Goal: Information Seeking & Learning: Learn about a topic

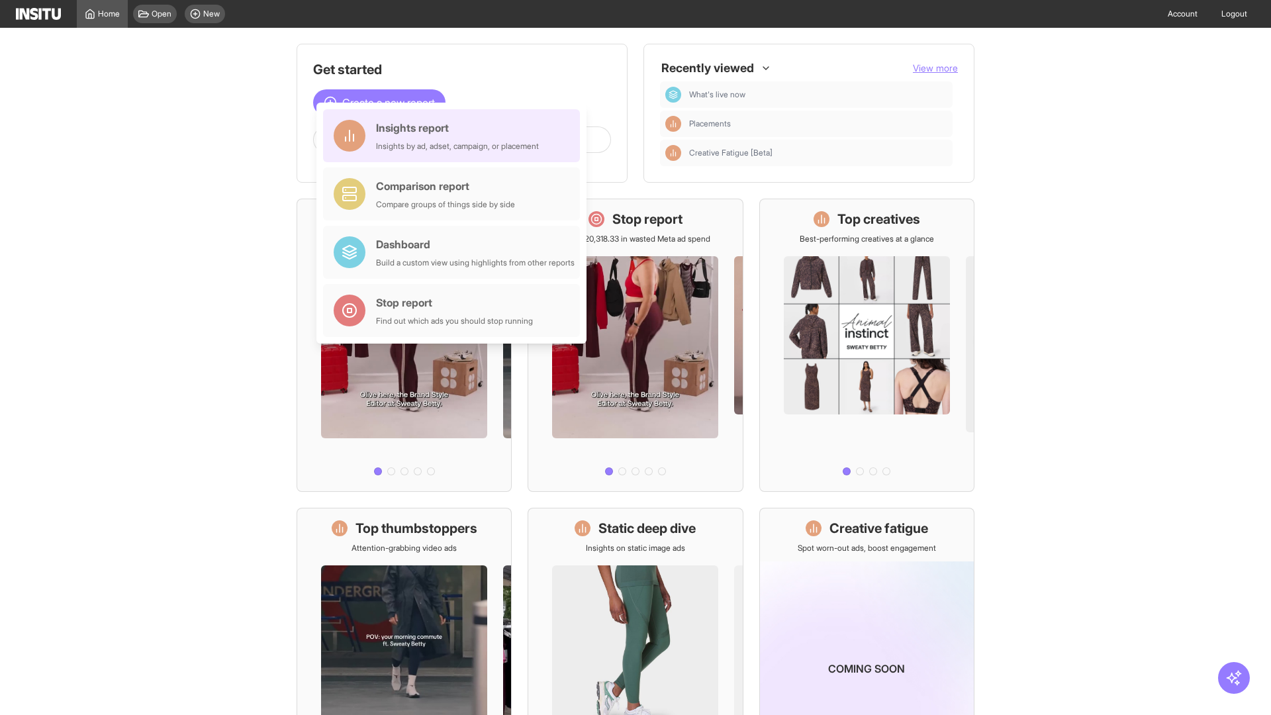
click at [455, 136] on div "Insights report Insights by ad, adset, campaign, or placement" at bounding box center [457, 136] width 163 height 32
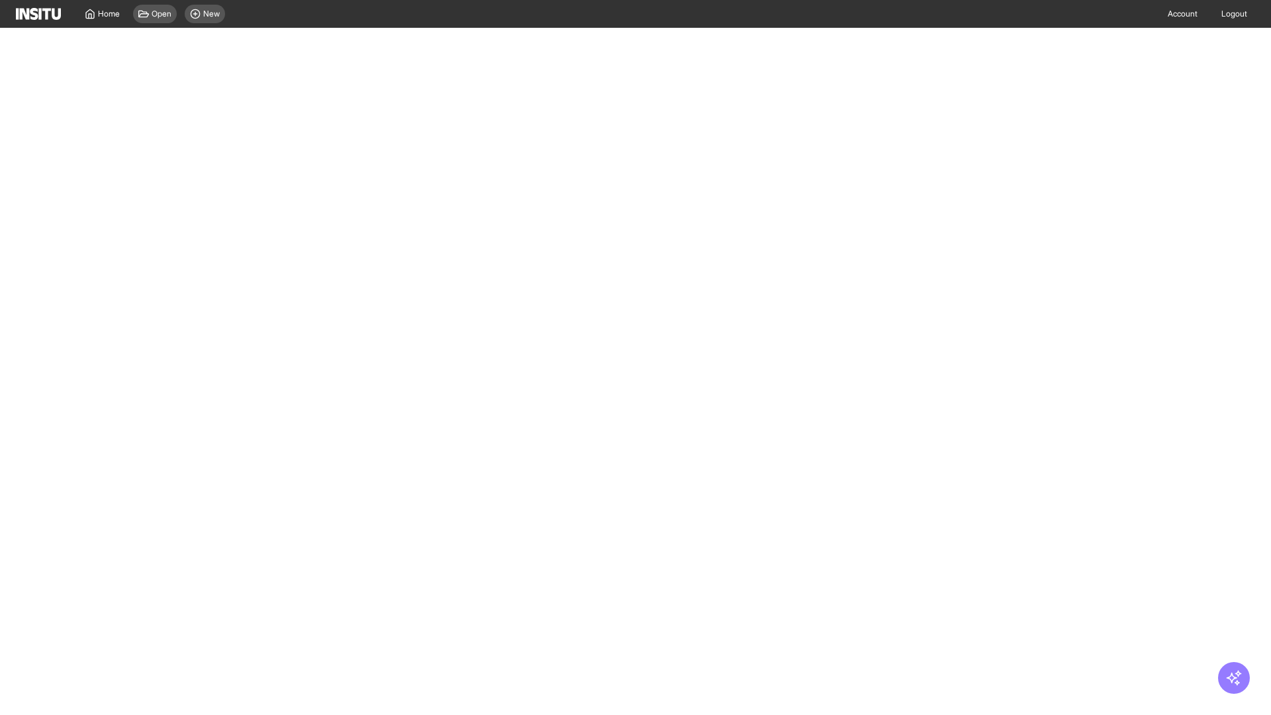
select select "**"
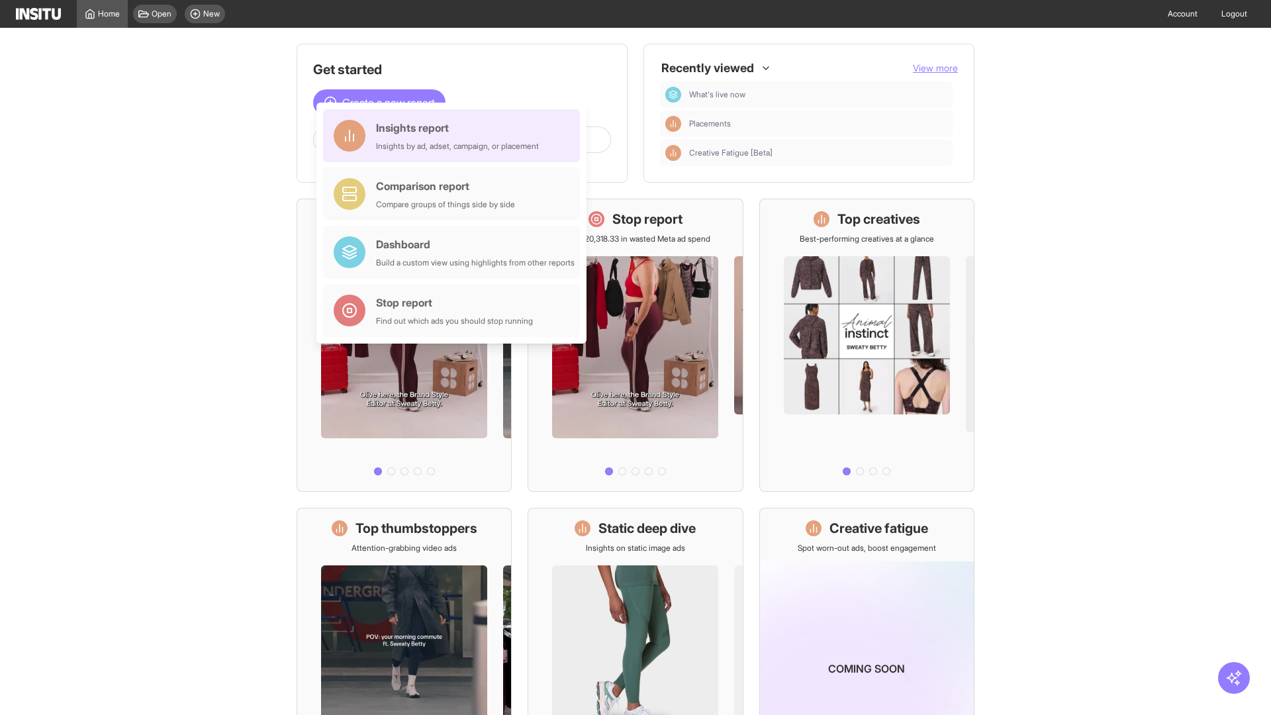
click at [455, 136] on div "Insights report Insights by ad, adset, campaign, or placement" at bounding box center [457, 136] width 163 height 32
